Goal: Task Accomplishment & Management: Manage account settings

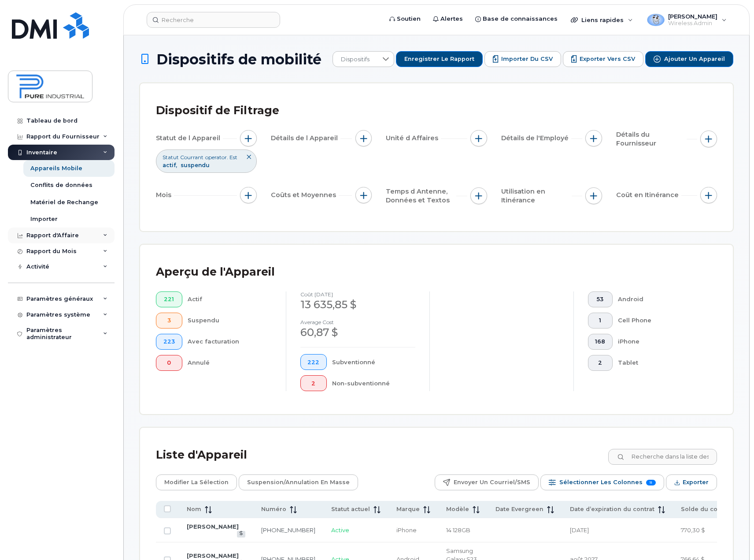
click at [108, 234] on div "Rapport d'Affaire" at bounding box center [61, 235] width 107 height 16
click at [104, 266] on icon at bounding box center [105, 266] width 4 height 4
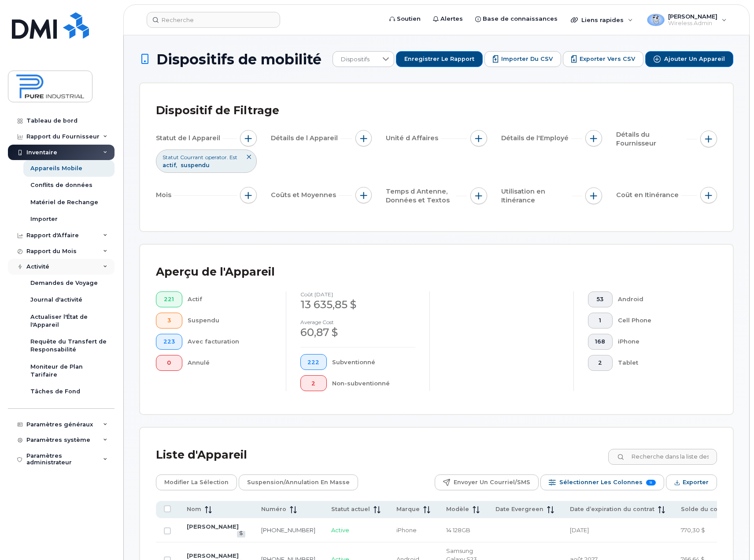
click at [104, 266] on icon at bounding box center [105, 266] width 4 height 4
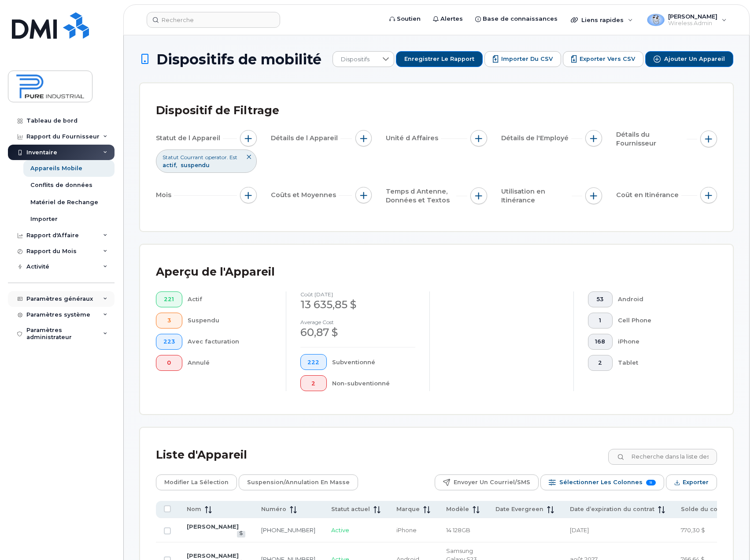
click at [103, 299] on icon at bounding box center [105, 299] width 4 height 4
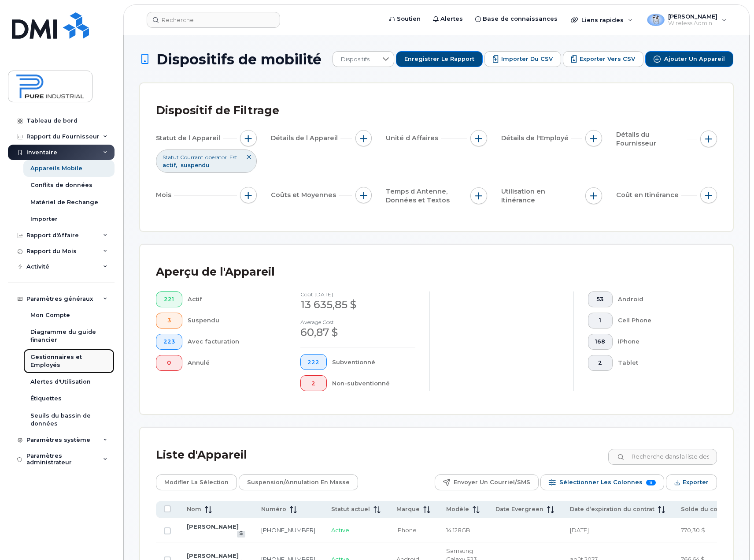
click at [53, 360] on div "Gestionnaires et Employés" at bounding box center [68, 361] width 77 height 16
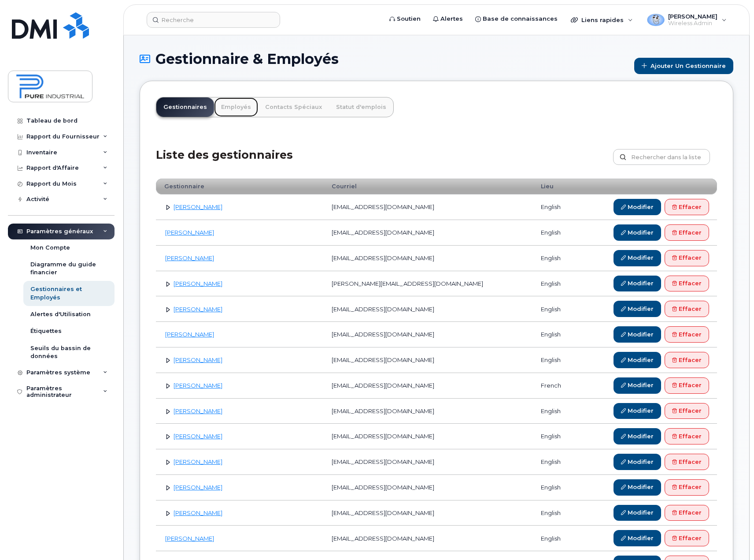
click at [225, 104] on link "Employés" at bounding box center [236, 106] width 44 height 19
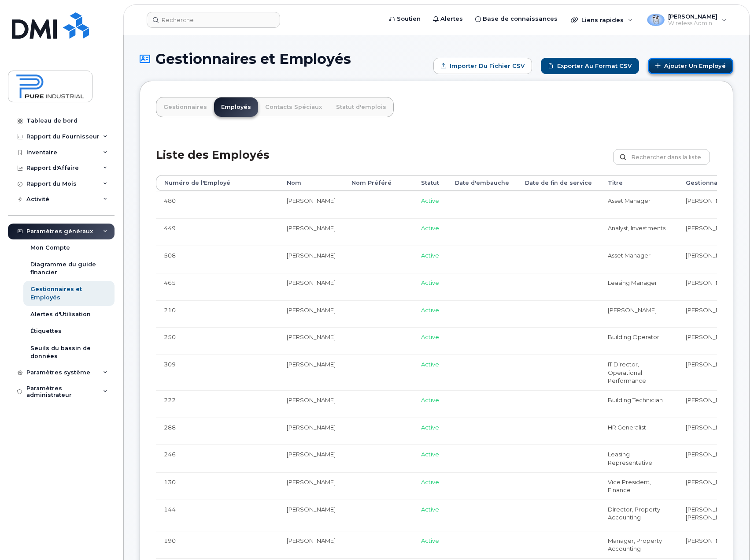
click at [696, 67] on link "Ajouter un Employé" at bounding box center [690, 66] width 85 height 16
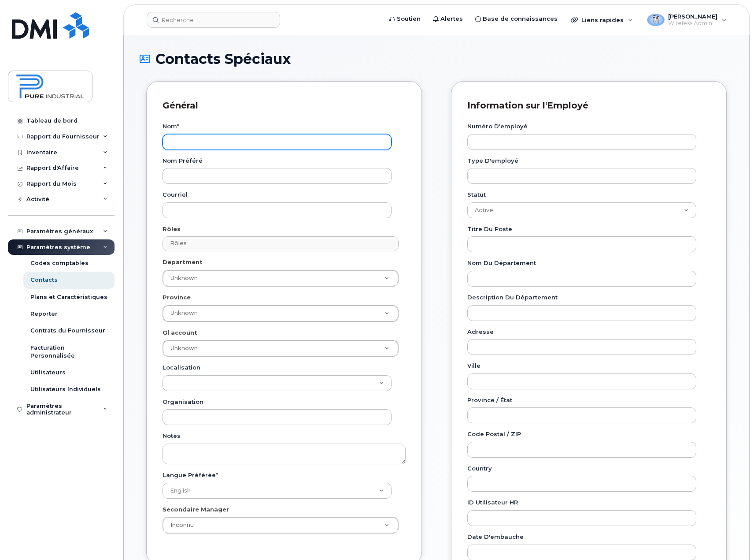
click at [240, 138] on input "Nom *" at bounding box center [277, 142] width 229 height 16
type input "Pino Dattoli"
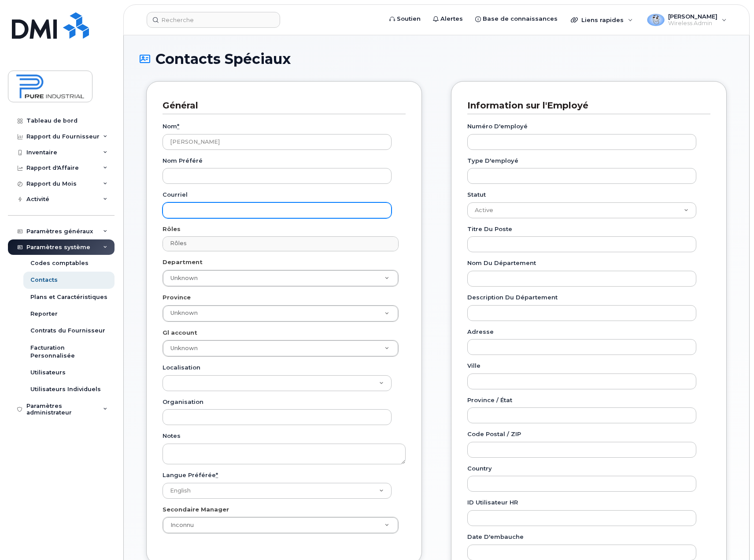
click at [204, 207] on input "Courriel" at bounding box center [277, 210] width 229 height 16
paste input "pdattoli@pureindustriel.ca"
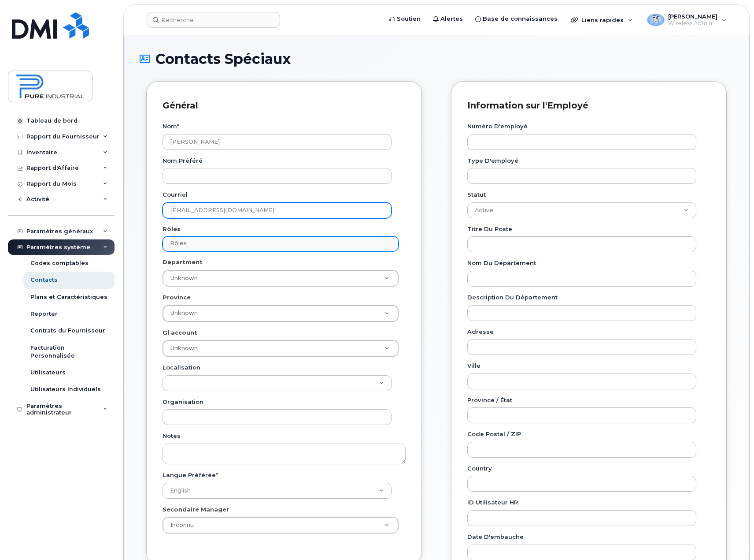
type input "pdattoli@pureindustriel.ca"
click at [260, 247] on input "text" at bounding box center [282, 243] width 228 height 12
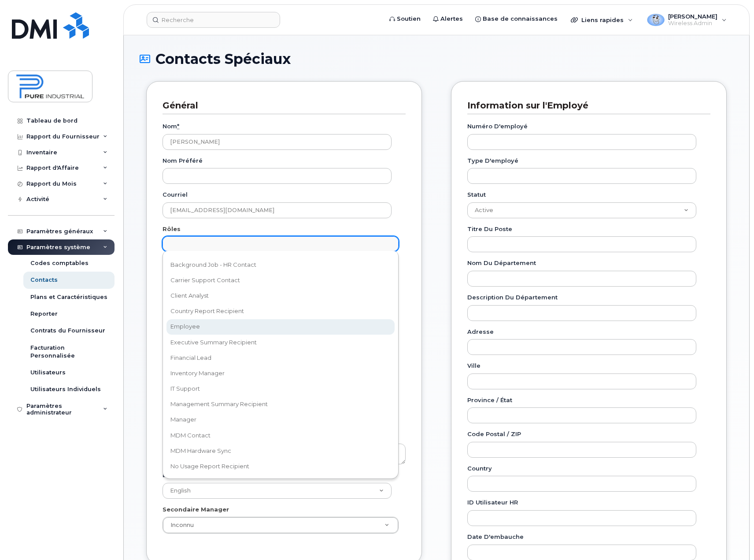
scroll to position [44, 0]
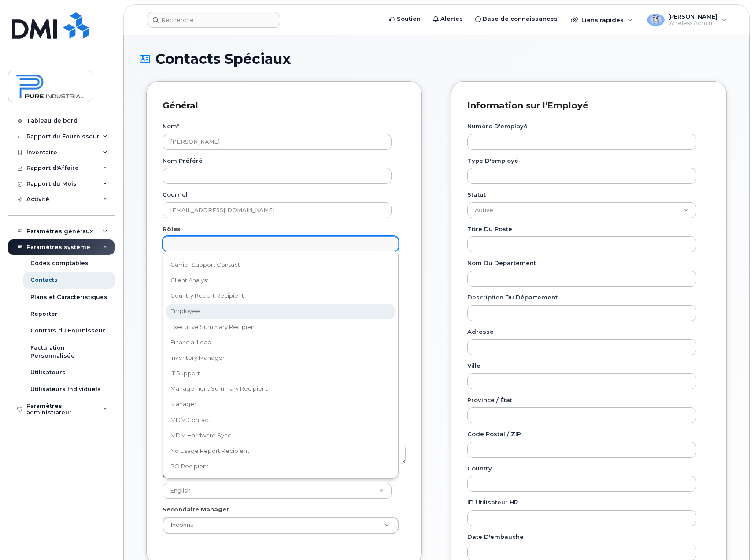
select select "16"
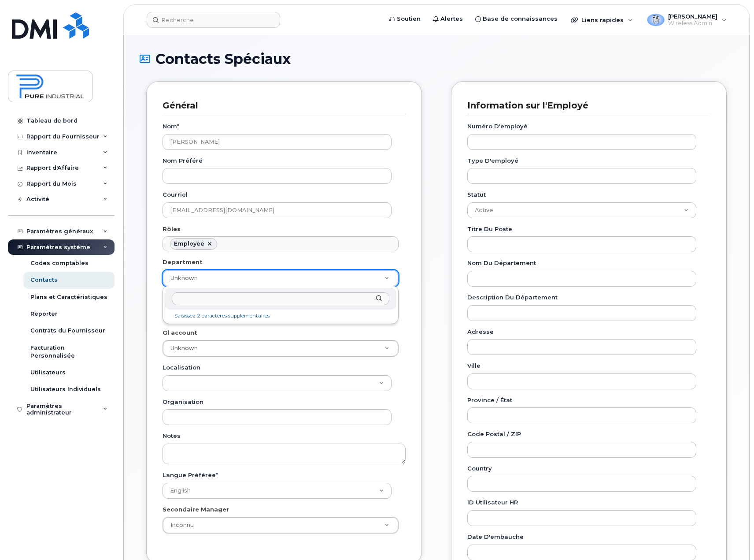
click at [334, 298] on input "text" at bounding box center [281, 298] width 218 height 13
type input "ca"
type input "5773511"
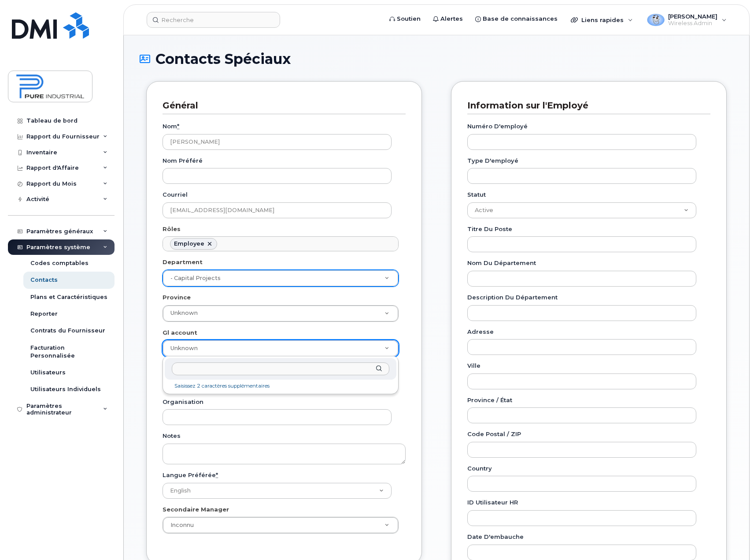
click at [230, 369] on input "text" at bounding box center [281, 368] width 218 height 13
click at [228, 368] on input "text" at bounding box center [281, 368] width 218 height 13
type input "00"
type input "5773521"
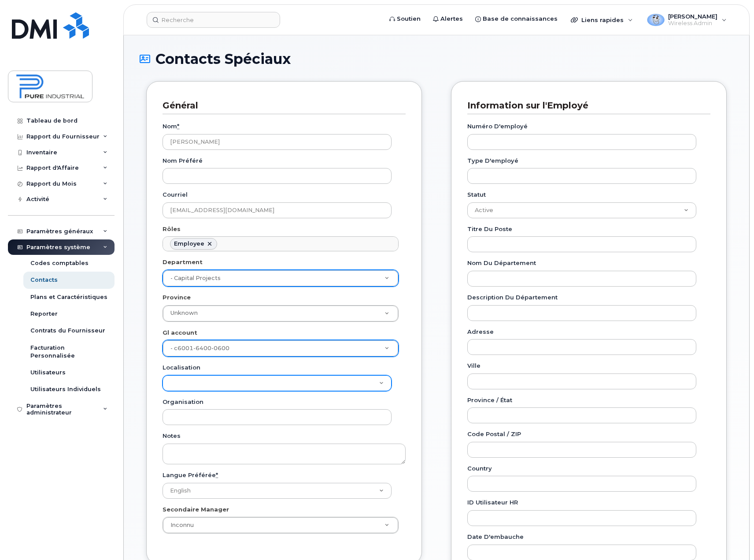
click at [208, 382] on select "Localisation" at bounding box center [277, 383] width 229 height 16
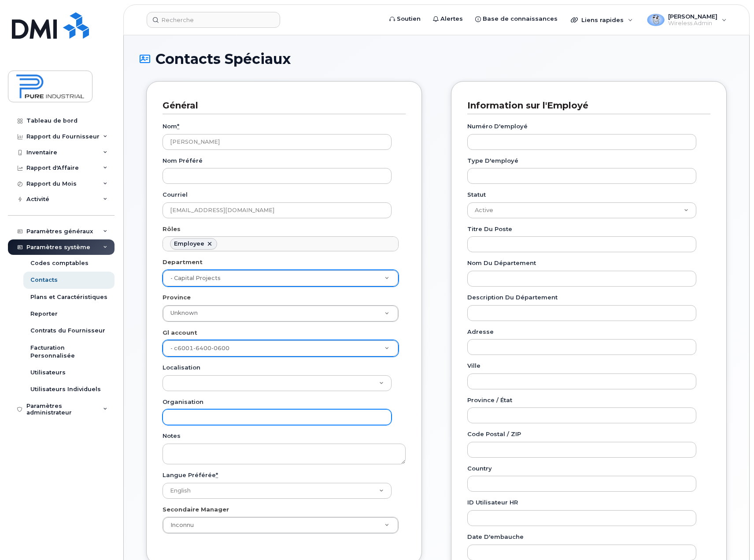
click at [197, 414] on input "Organisation" at bounding box center [277, 417] width 229 height 16
type input "Pure Industriel / PIRET Management LP"
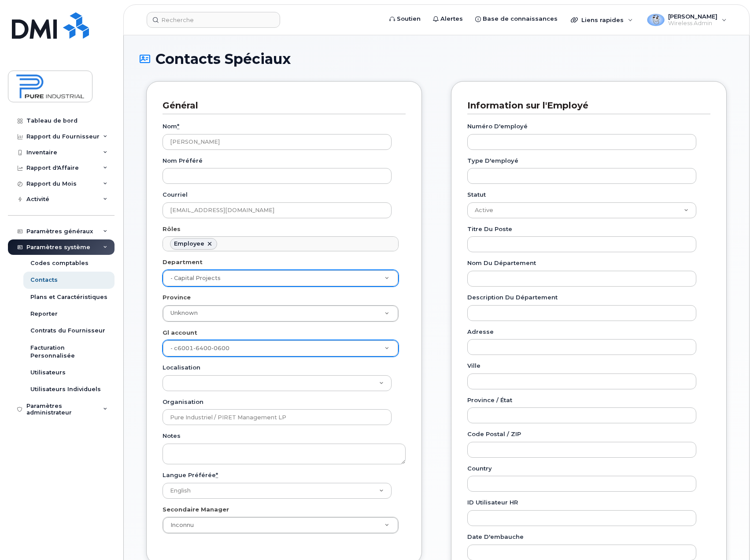
type input "Quebec"
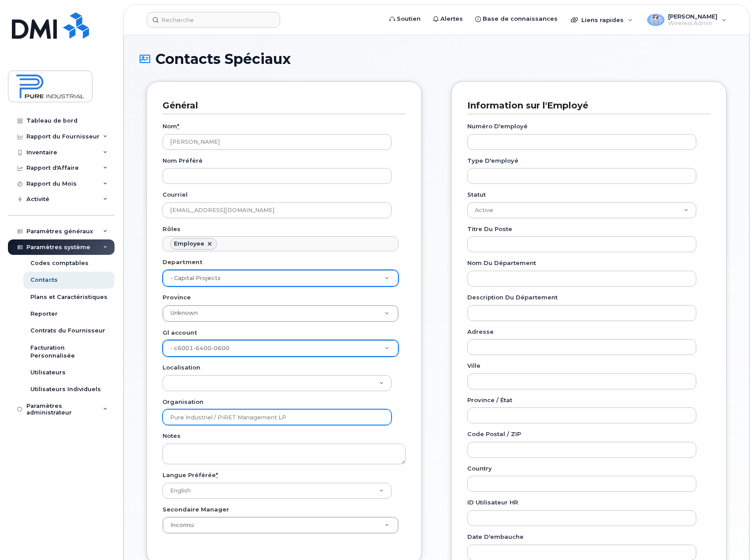
drag, startPoint x: 294, startPoint y: 415, endPoint x: 128, endPoint y: 420, distance: 166.6
click at [128, 420] on div "Contacts Spéciaux Général Nom * Pino Dattoli Nom préféré Courriel pdattoli@pure…" at bounding box center [437, 394] width 626 height 719
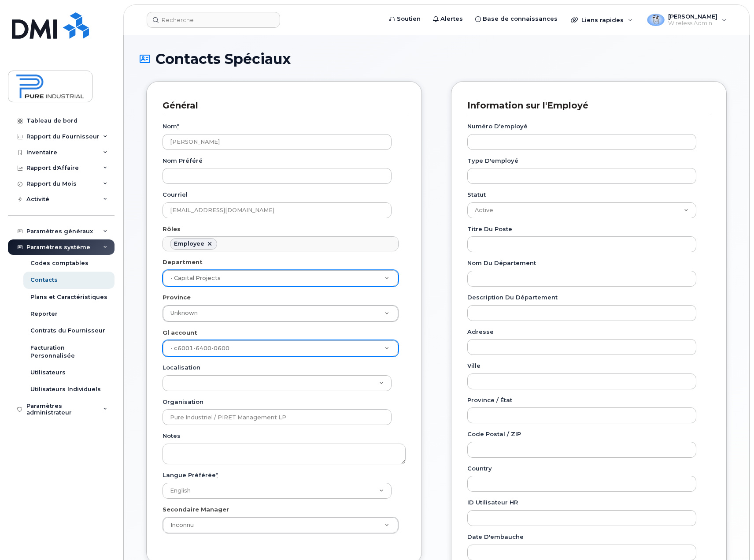
click at [92, 443] on div "Tableau de bord Rapport du Fournisseur Facturation mensuelle Quotidiennes des D…" at bounding box center [62, 330] width 109 height 434
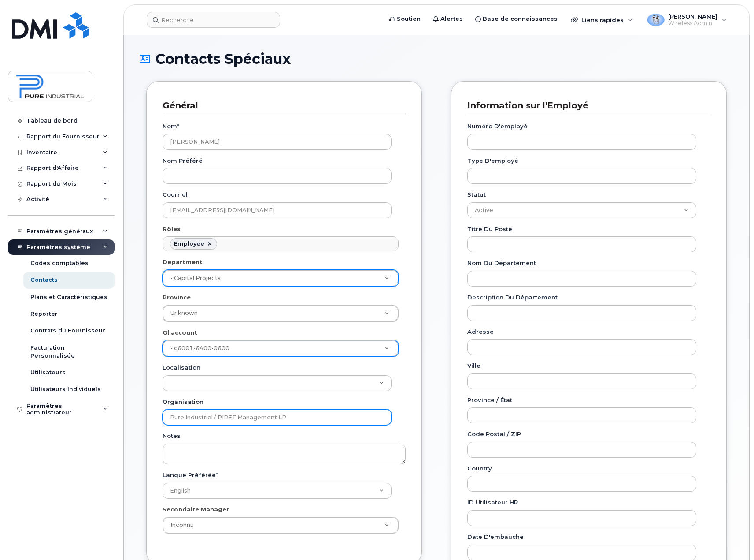
drag, startPoint x: 300, startPoint y: 416, endPoint x: 88, endPoint y: 421, distance: 212.0
click at [123, 421] on div "Soutien Alertes Base de connaissances Liens rapides Suspendre/Supprimer l’appar…" at bounding box center [436, 394] width 627 height 719
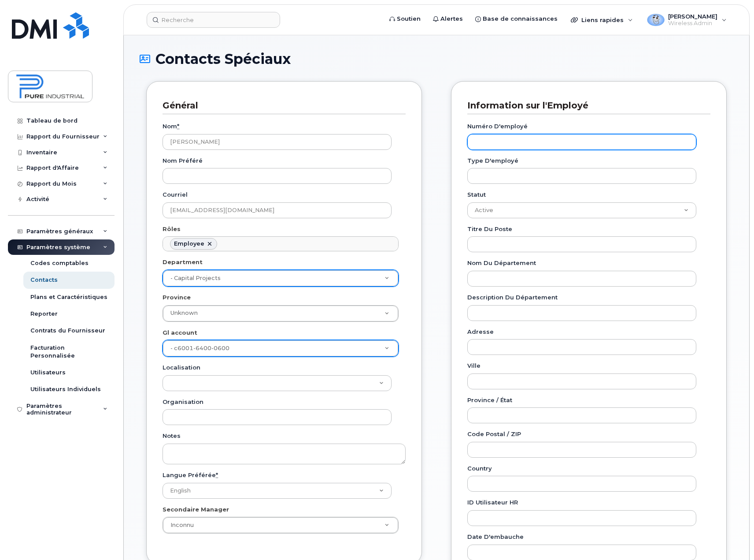
click at [604, 138] on input "Numéro d'employé" at bounding box center [581, 142] width 229 height 16
type input "+"
type input "618725565"
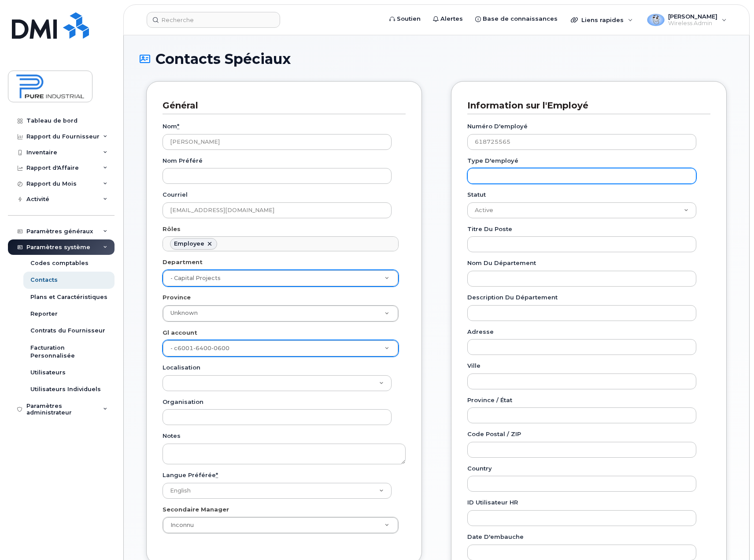
click at [590, 181] on input "Type d'employé" at bounding box center [581, 176] width 229 height 16
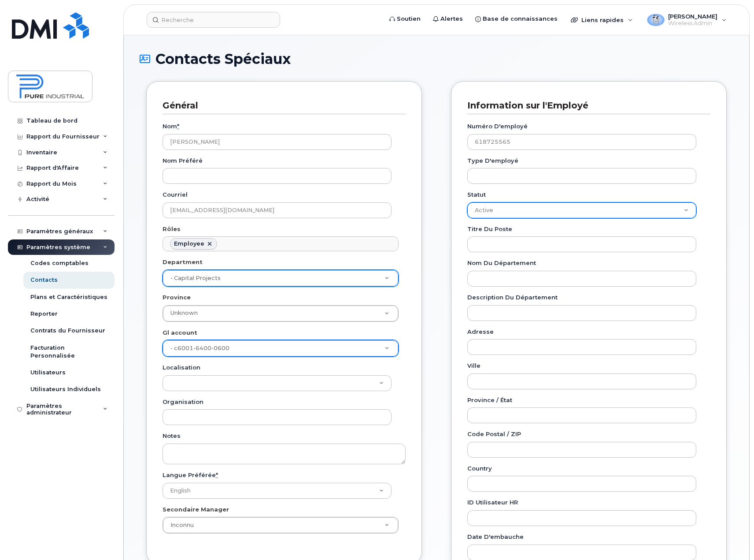
click at [576, 212] on select "Active On-Leave Long Term Short Term Maternity Leave Temp Layoff Inactive" at bounding box center [581, 210] width 229 height 16
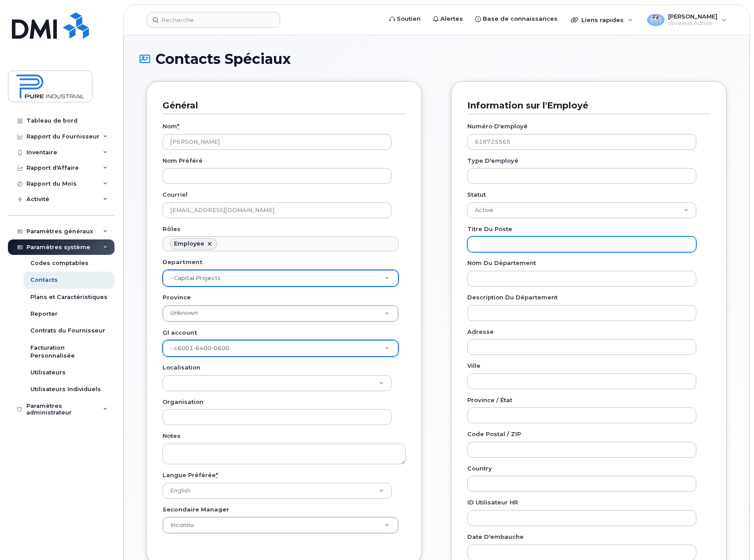
click at [506, 245] on input "Titre du poste" at bounding box center [581, 244] width 229 height 16
paste input "Gestionnaire principal, projets de capitaux"
type input "Gestionnaire principal, projets de capitaux"
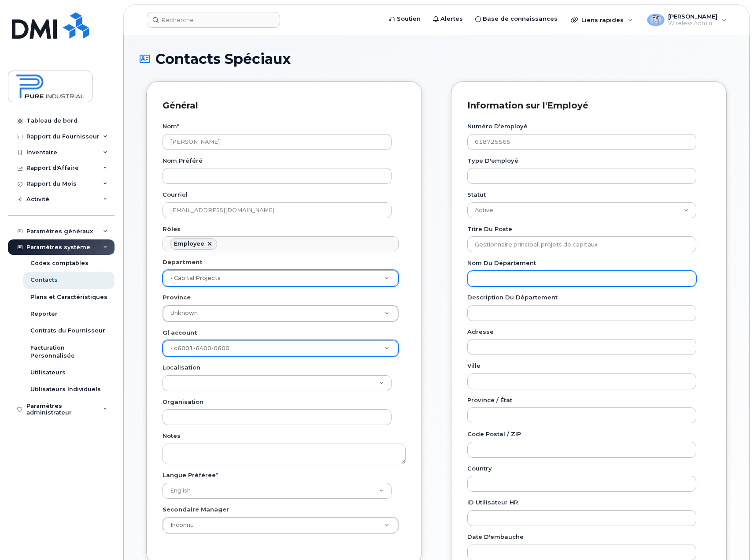
click at [493, 274] on input "Nom du département" at bounding box center [581, 279] width 229 height 16
click at [491, 304] on div "Description du département" at bounding box center [585, 307] width 236 height 28
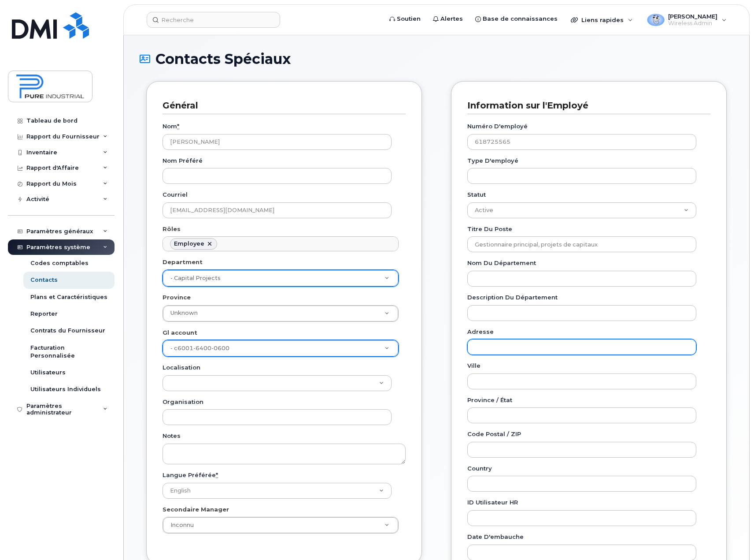
click at [490, 345] on input "Adresse" at bounding box center [581, 347] width 229 height 16
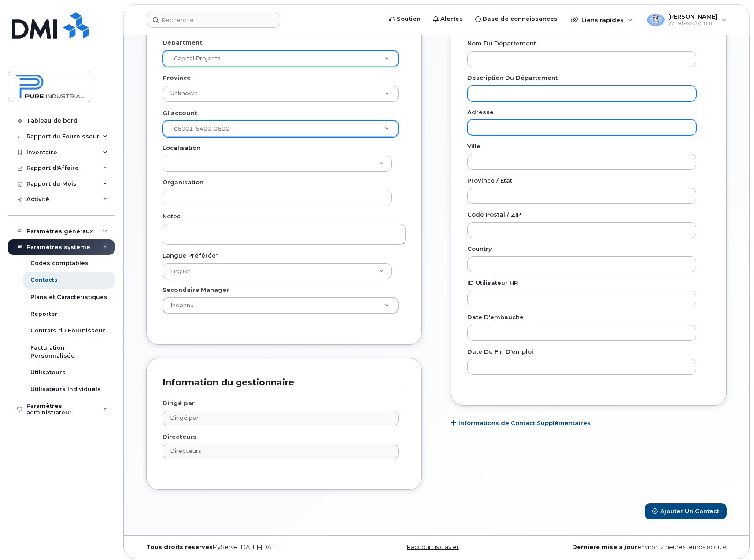
scroll to position [223, 0]
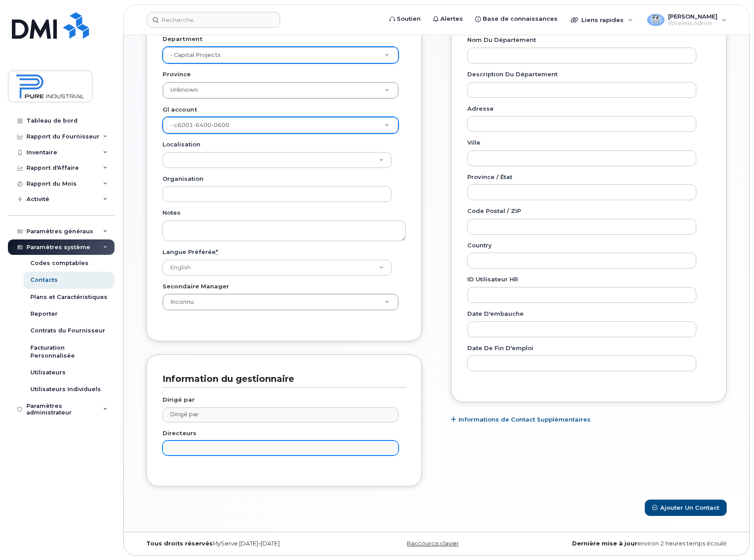
click at [228, 449] on input "text" at bounding box center [282, 447] width 228 height 12
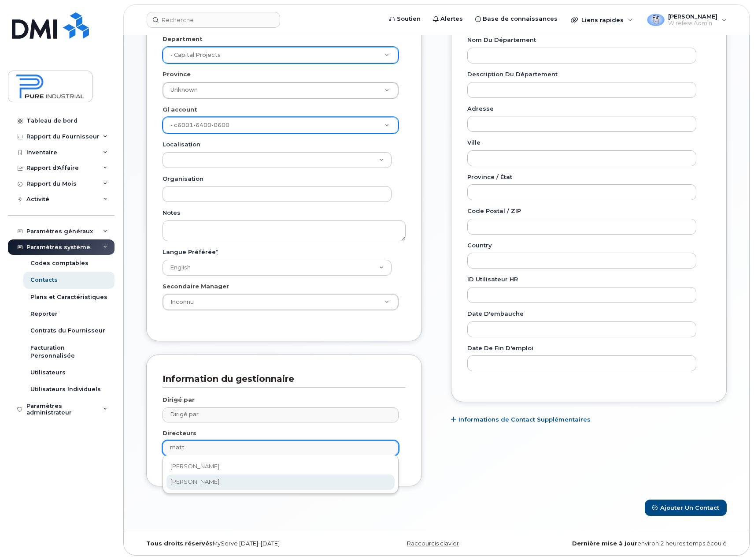
type input "matt"
type input "1713613"
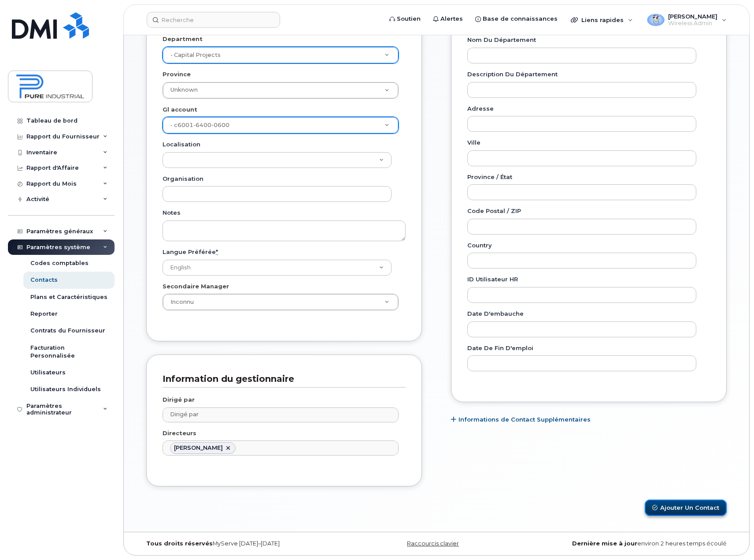
click at [691, 507] on button "Ajouter un Contact" at bounding box center [686, 507] width 82 height 16
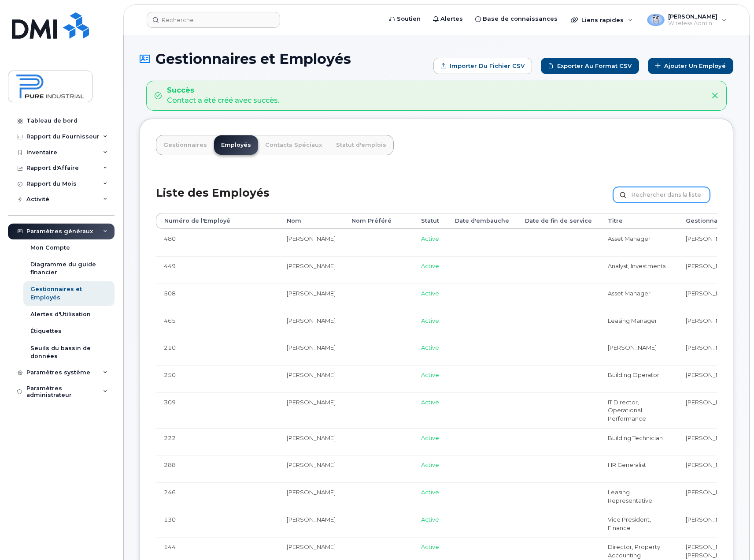
click at [652, 193] on input "text" at bounding box center [661, 195] width 97 height 16
type input "pino"
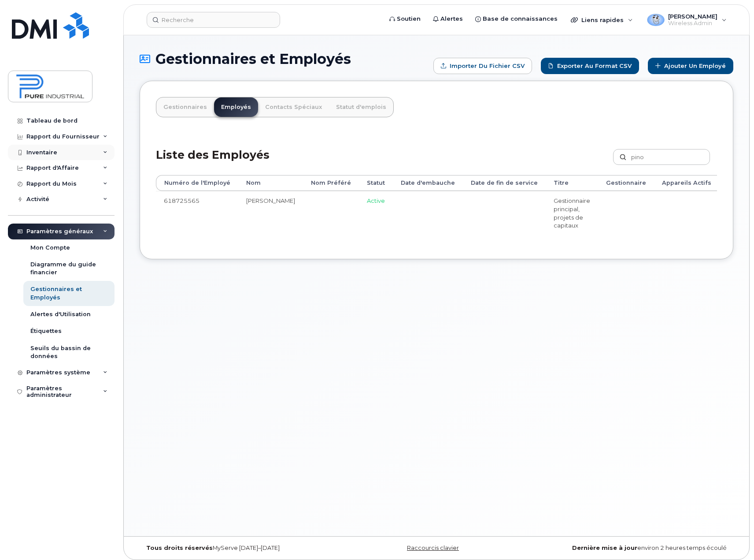
click at [105, 154] on icon at bounding box center [105, 152] width 4 height 4
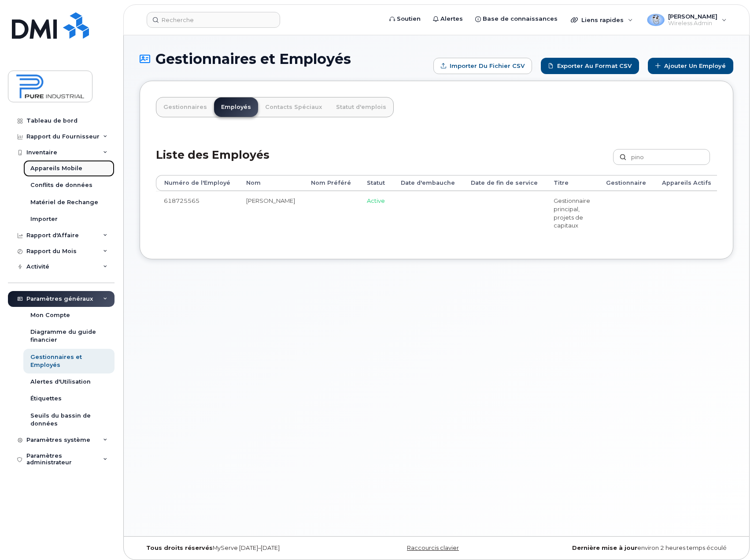
click at [71, 169] on div "Appareils Mobile" at bounding box center [56, 168] width 52 height 8
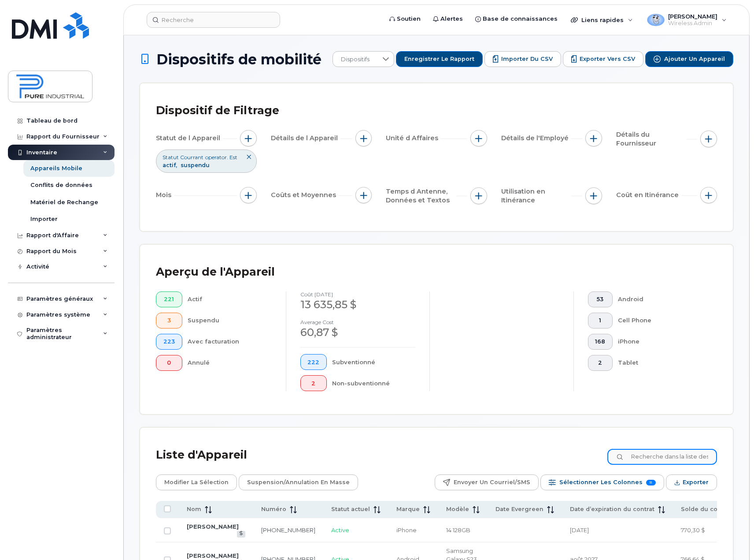
click at [667, 456] on input at bounding box center [663, 457] width 110 height 16
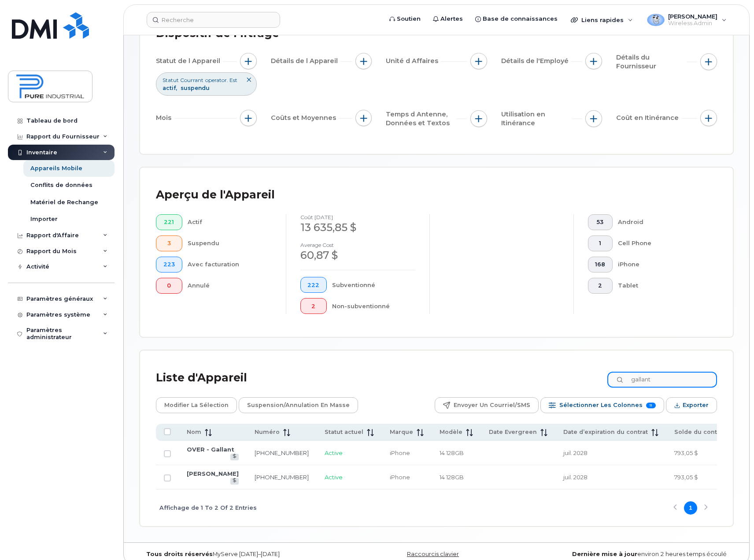
scroll to position [115, 0]
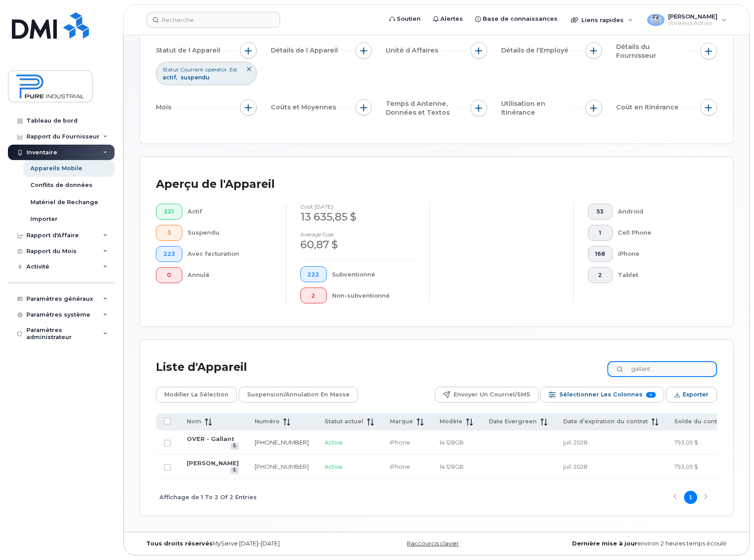
type input "gallant"
click at [255, 438] on link "438-453-4765" at bounding box center [282, 441] width 54 height 7
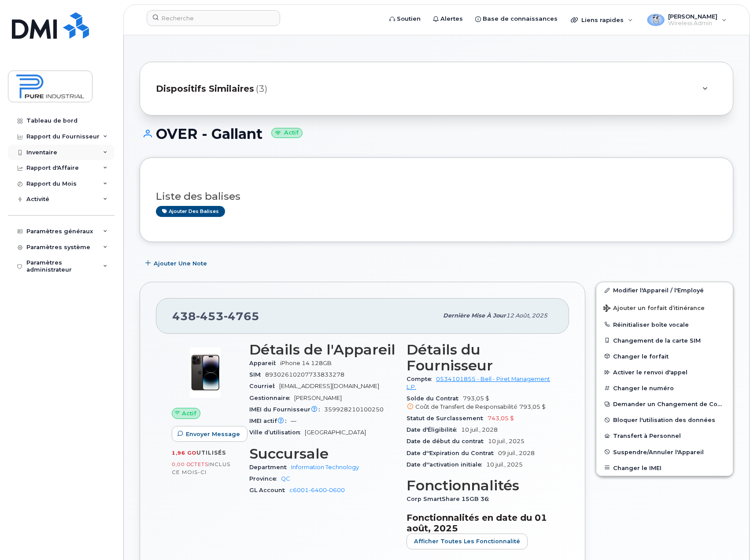
click at [93, 148] on div "Inventaire" at bounding box center [61, 153] width 107 height 16
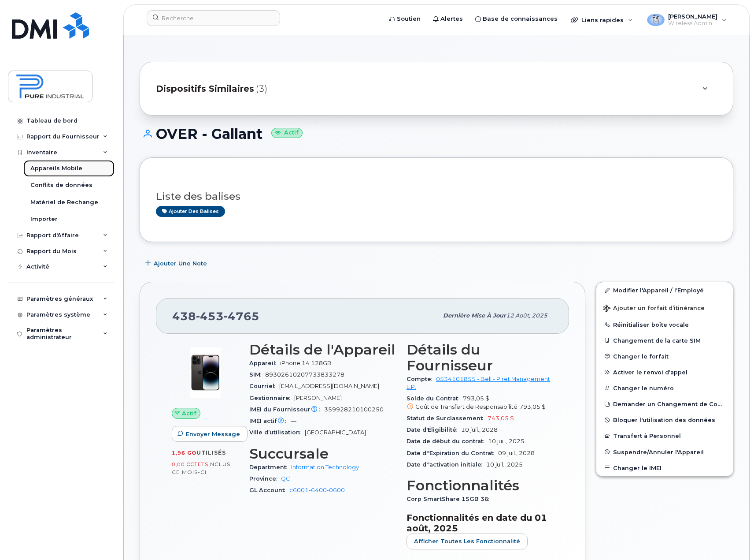
click at [62, 167] on div "Appareils Mobile" at bounding box center [56, 168] width 52 height 8
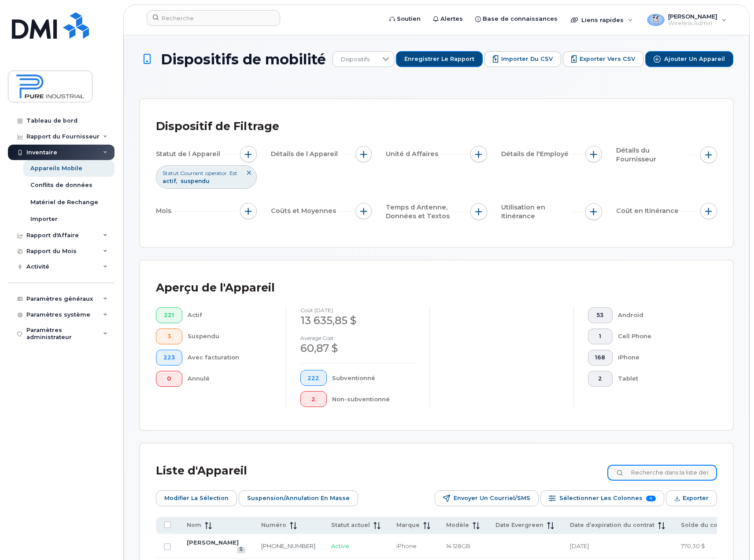
click at [650, 474] on input at bounding box center [663, 472] width 110 height 16
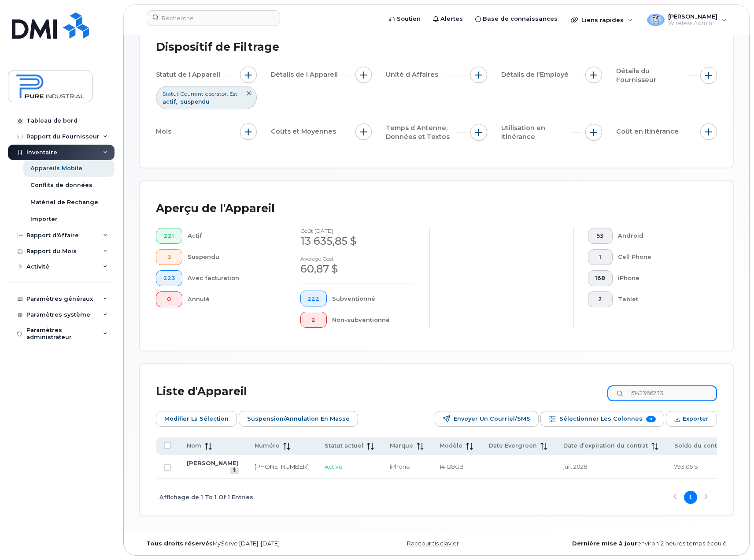
scroll to position [98, 0]
type input "5142366233"
click at [200, 459] on link "[PERSON_NAME]" at bounding box center [213, 462] width 52 height 7
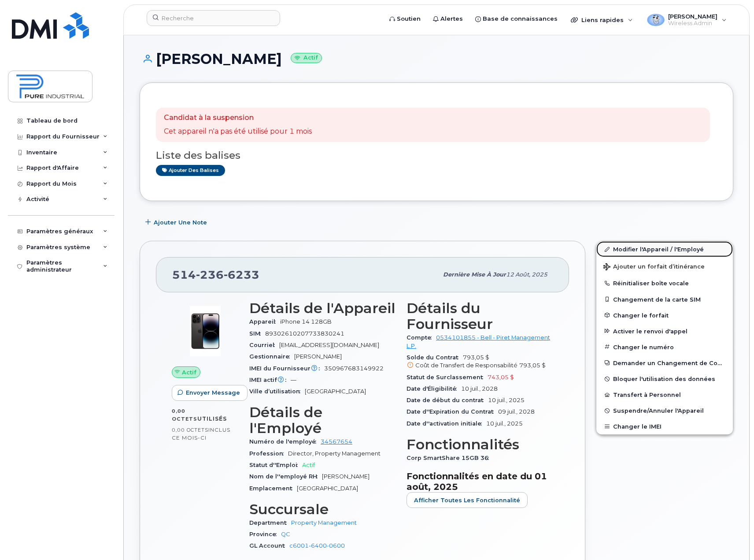
click at [650, 249] on link "Modifier l'Appareil / l'Employé" at bounding box center [665, 249] width 137 height 16
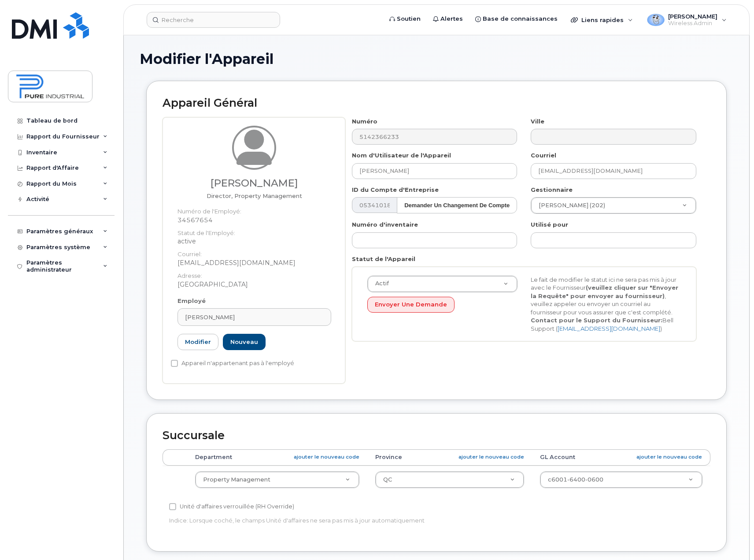
select select "5773520"
select select "5773508"
type input "[EMAIL_ADDRESS][DOMAIN_NAME]"
click at [245, 345] on link "Nouveau" at bounding box center [244, 342] width 43 height 16
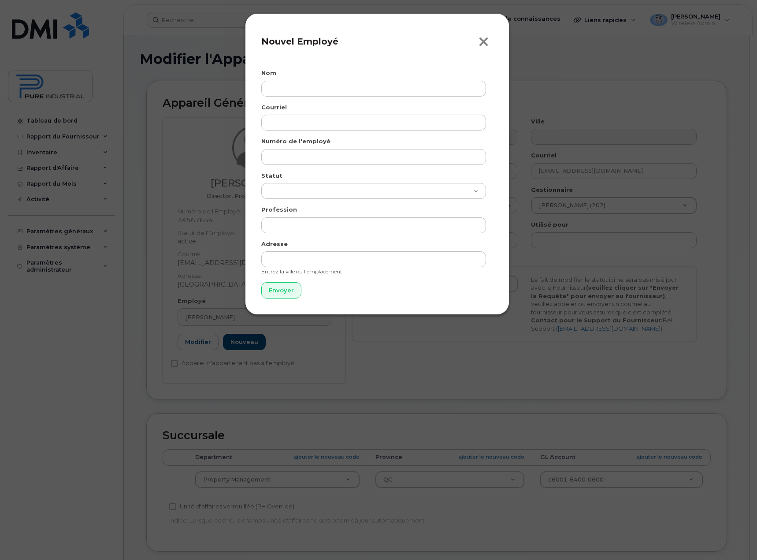
click at [487, 42] on icon "button" at bounding box center [483, 41] width 10 height 13
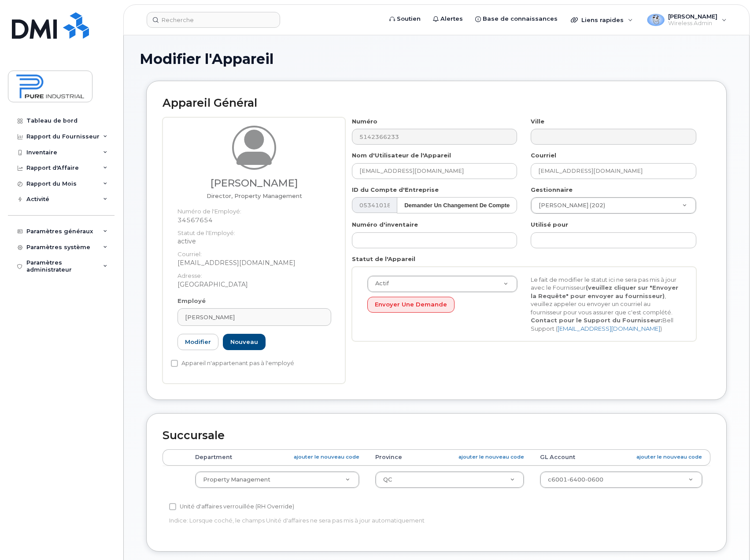
click at [241, 182] on h3 "[PERSON_NAME]" at bounding box center [255, 183] width 154 height 11
click at [266, 137] on icon at bounding box center [254, 145] width 35 height 37
drag, startPoint x: 448, startPoint y: 171, endPoint x: 342, endPoint y: 180, distance: 106.6
click at [342, 180] on div "Louis-Marc Gallant Director, Property Management Numéro de l'Employé: 34567654 …" at bounding box center [437, 250] width 548 height 266
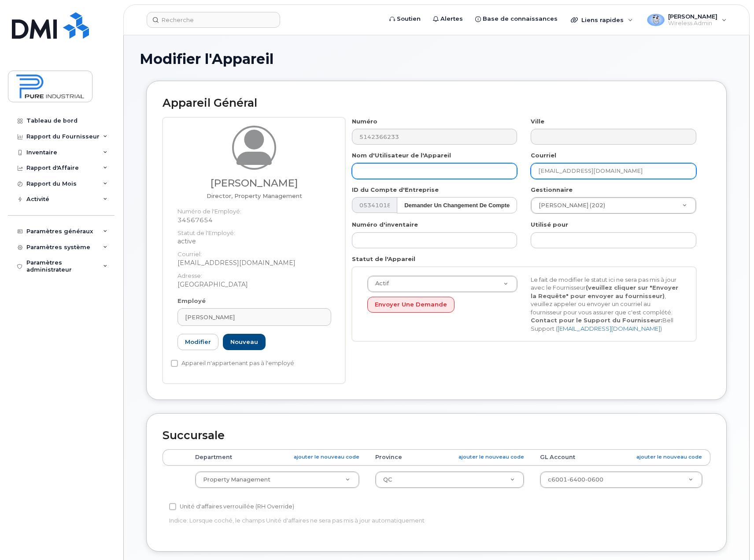
drag, startPoint x: 643, startPoint y: 172, endPoint x: 440, endPoint y: 167, distance: 202.7
click at [440, 167] on div "Numéro 5142366233 Ville Nom d'Utilisateur de l'Appareil Courriel lmgallant@pure…" at bounding box center [524, 232] width 358 height 231
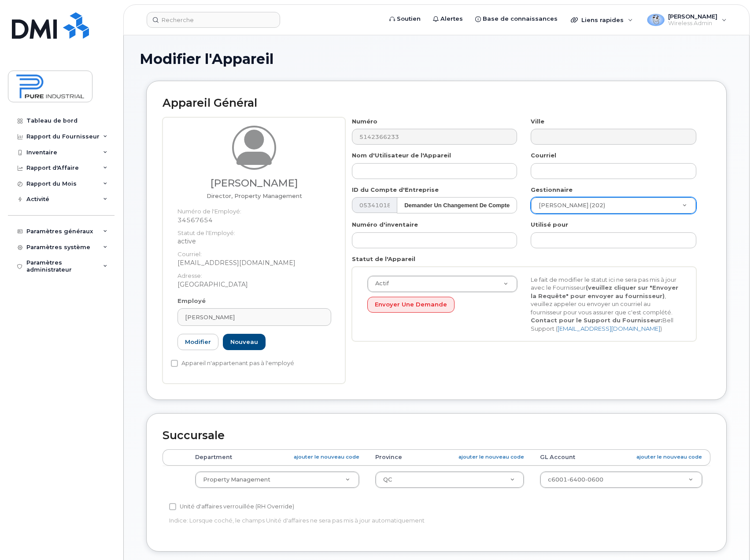
click at [251, 162] on icon at bounding box center [254, 145] width 35 height 37
click at [194, 343] on link "Modifier" at bounding box center [198, 342] width 41 height 16
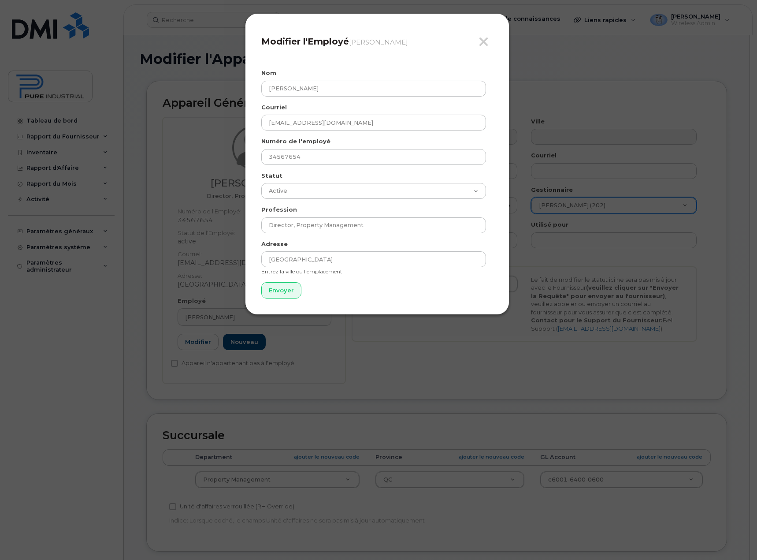
click at [309, 353] on div "Fermer Modifier l'Employé Louis-Marc Gallant Nom Louis-Marc Gallant Courriel lm…" at bounding box center [378, 280] width 757 height 560
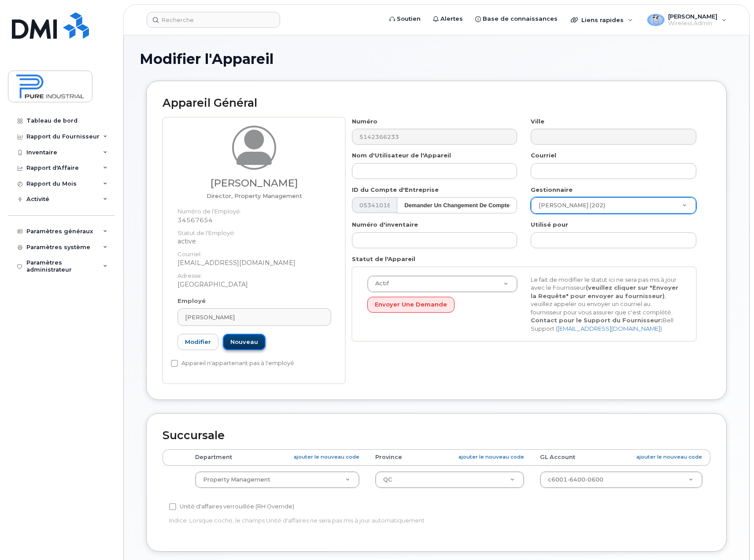
click at [250, 346] on link "Nouveau" at bounding box center [244, 342] width 43 height 16
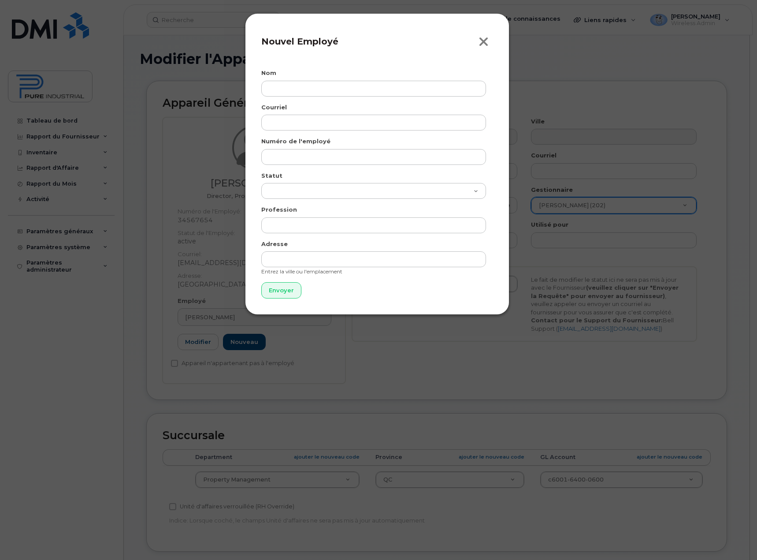
click at [484, 41] on icon "button" at bounding box center [483, 41] width 10 height 13
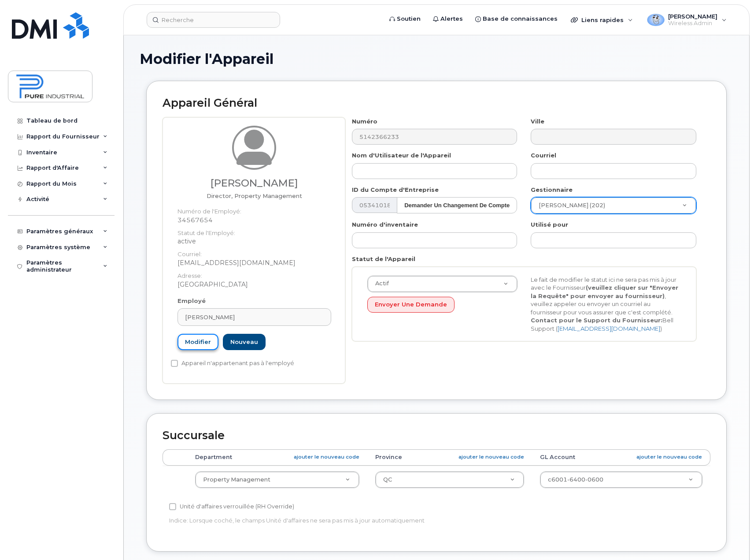
click at [191, 343] on link "Modifier" at bounding box center [198, 342] width 41 height 16
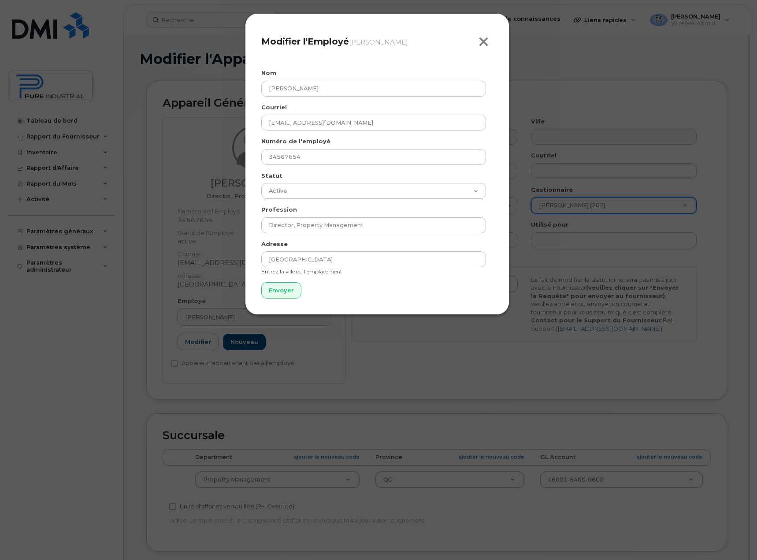
click at [486, 43] on icon "button" at bounding box center [483, 41] width 10 height 13
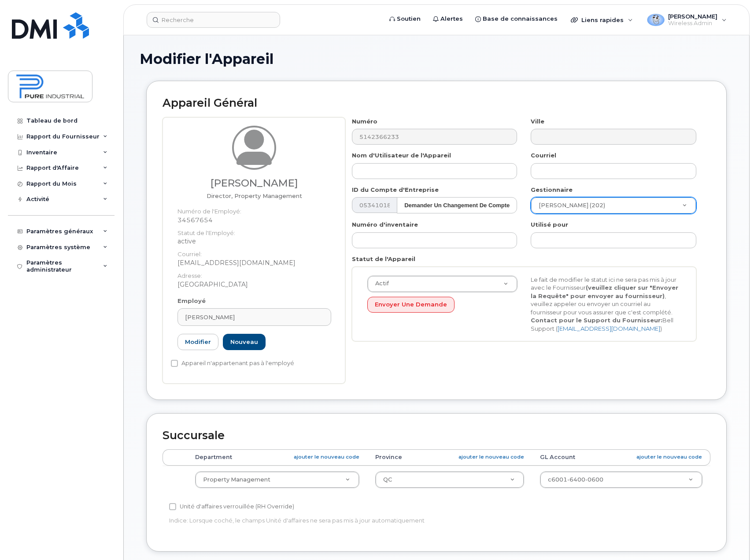
drag, startPoint x: 256, startPoint y: 154, endPoint x: 235, endPoint y: 197, distance: 48.7
click at [252, 155] on icon at bounding box center [254, 145] width 35 height 37
click at [235, 197] on span "Director, Property Management" at bounding box center [255, 195] width 96 height 7
click at [163, 223] on div "Louis-Marc Gallant Director, Property Management Numéro de l'Employé: 34567654 …" at bounding box center [254, 250] width 183 height 266
click at [209, 224] on dd "34567654" at bounding box center [255, 219] width 154 height 9
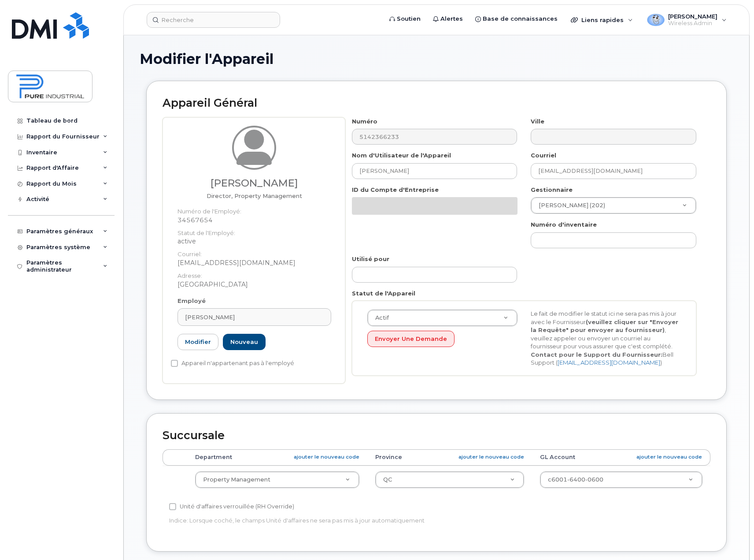
select select "5773520"
select select "5773508"
type input "[EMAIL_ADDRESS][DOMAIN_NAME]"
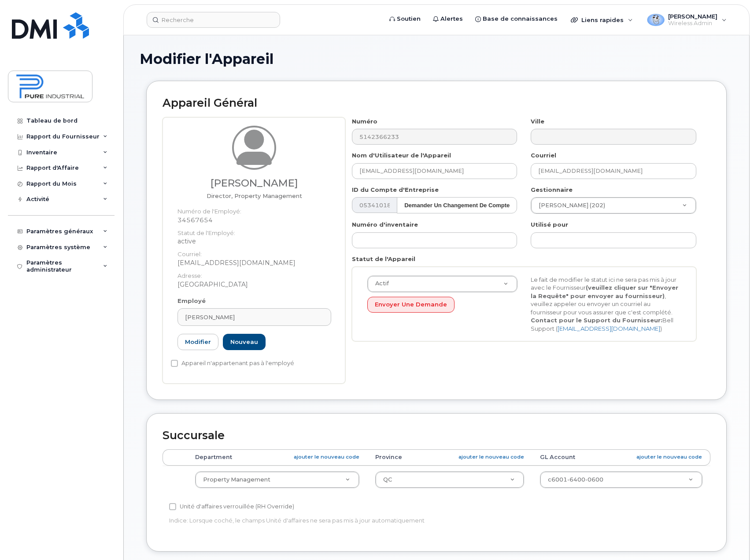
click at [231, 195] on span "Director, Property Management" at bounding box center [255, 195] width 96 height 7
click at [249, 160] on icon at bounding box center [254, 145] width 35 height 37
drag, startPoint x: 249, startPoint y: 160, endPoint x: 242, endPoint y: 176, distance: 17.5
click at [249, 167] on picture at bounding box center [254, 148] width 44 height 44
click at [219, 208] on dt "Numéro de l'Employé:" at bounding box center [255, 209] width 154 height 13
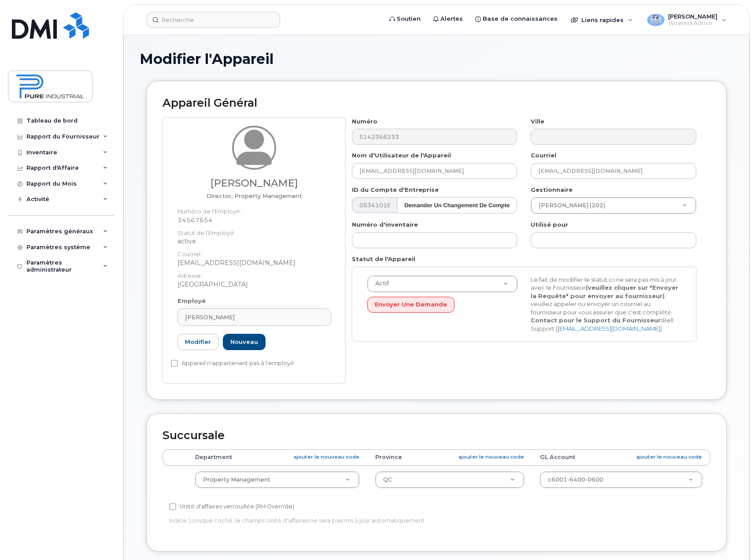
click at [203, 245] on dd "active" at bounding box center [255, 241] width 154 height 9
click at [235, 313] on span "[PERSON_NAME]" at bounding box center [210, 317] width 50 height 8
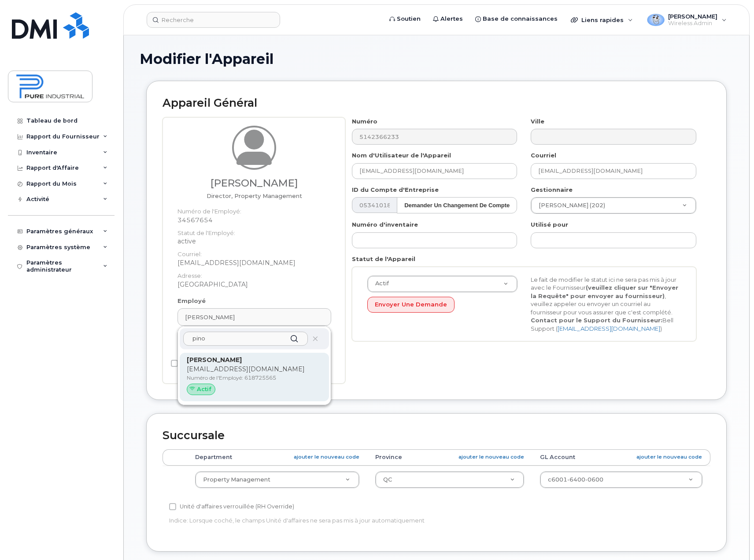
type input "pino"
click at [238, 381] on p "Numéro de l'Employé: 618725565" at bounding box center [254, 378] width 135 height 8
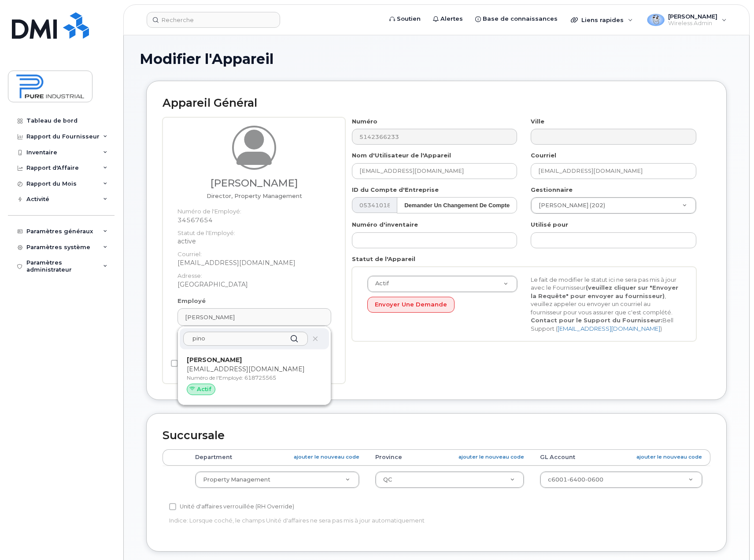
type input "618725565"
type input "[PERSON_NAME]"
type input "[EMAIL_ADDRESS][DOMAIN_NAME]"
select select "5773511"
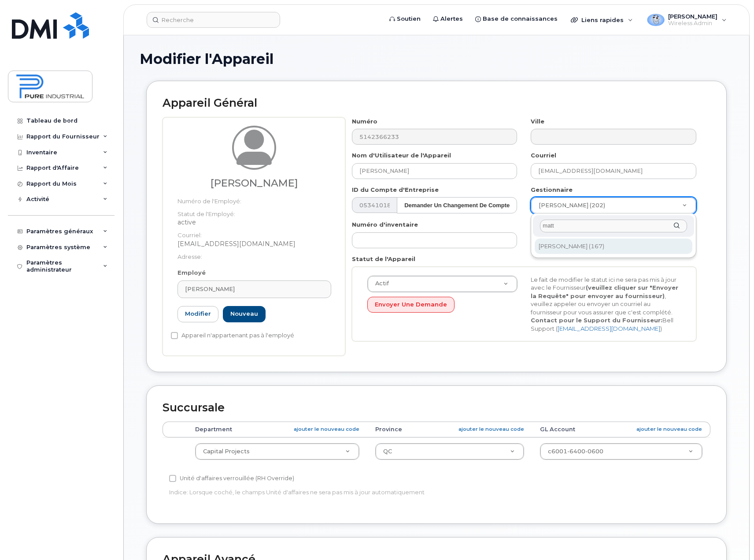
type input "matt"
type input "1713613"
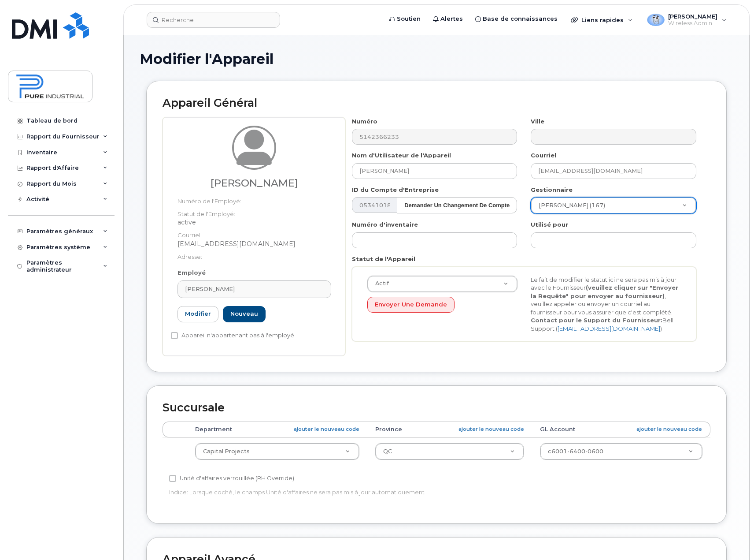
click at [739, 321] on div "Modifier l'Appareil Appareil Général Pino Dattoli Numéro de l'Employé: Statut d…" at bounding box center [437, 403] width 626 height 736
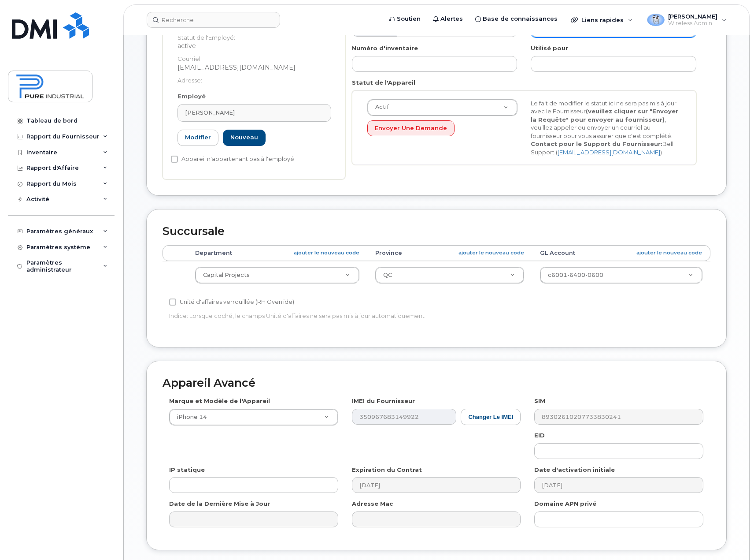
scroll to position [240, 0]
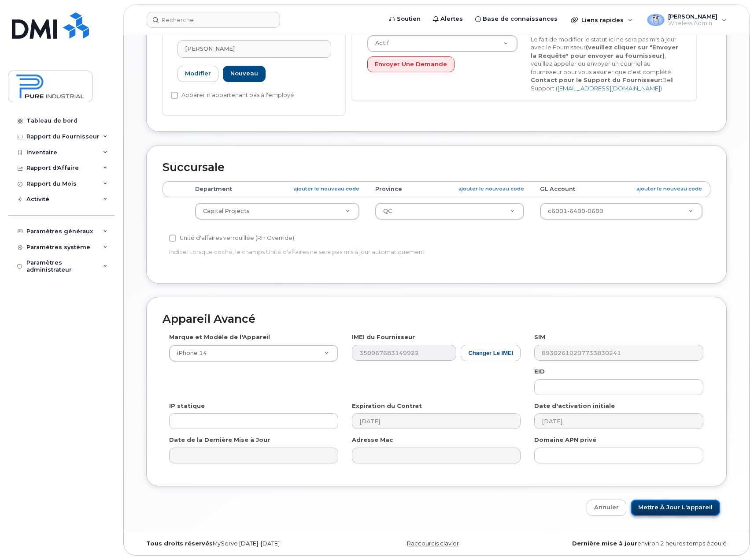
click at [688, 506] on input "Mettre à jour l'appareil" at bounding box center [675, 507] width 89 height 16
type input "Sauvegarde..."
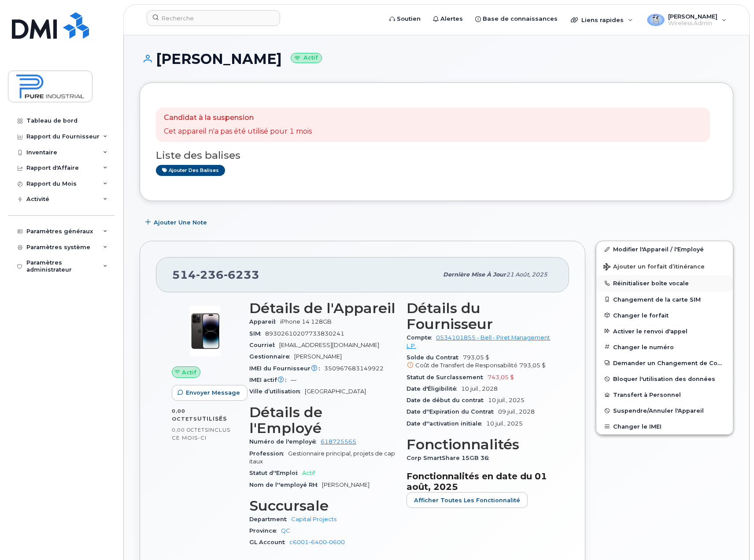
click at [650, 283] on button "Réinitialiser boîte vocale" at bounding box center [665, 283] width 137 height 16
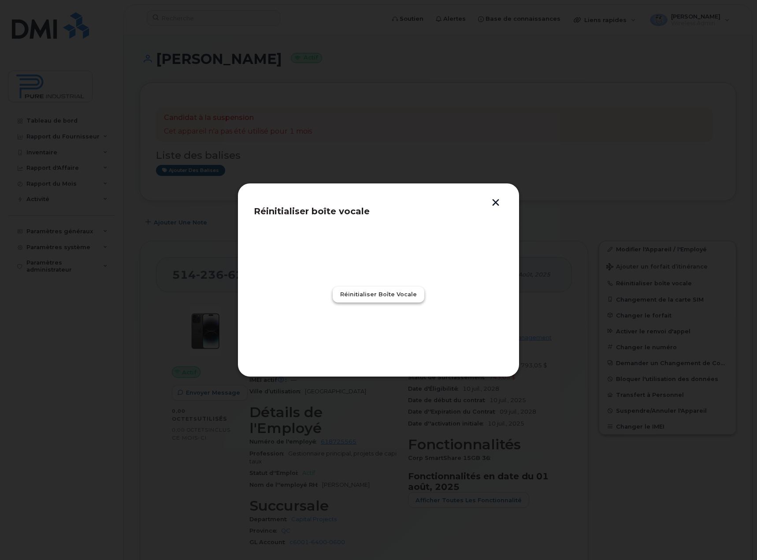
click at [387, 293] on span "Réinitialiser boîte vocale" at bounding box center [378, 294] width 77 height 8
click at [379, 334] on span "Fermer" at bounding box center [378, 333] width 23 height 8
